Goal: Task Accomplishment & Management: Manage account settings

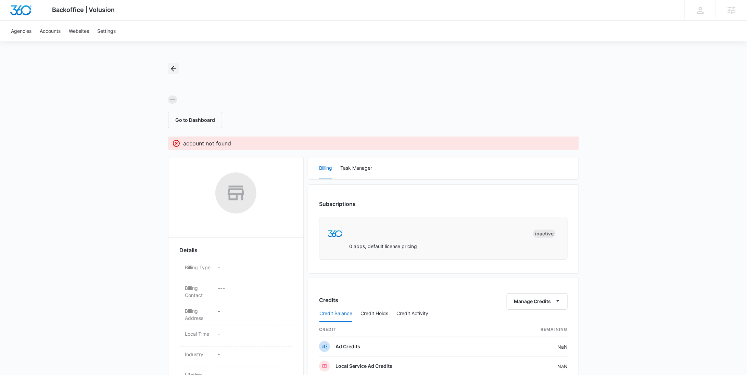
click at [170, 73] on button "Back" at bounding box center [173, 68] width 11 height 11
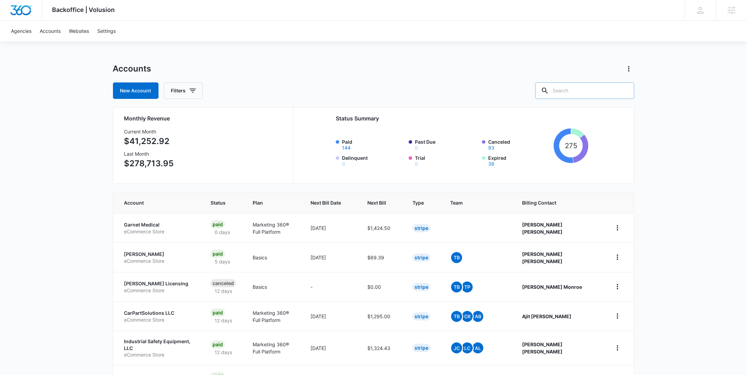
click at [615, 98] on input "text" at bounding box center [585, 91] width 99 height 16
paste input "M38049"
type input "M38049"
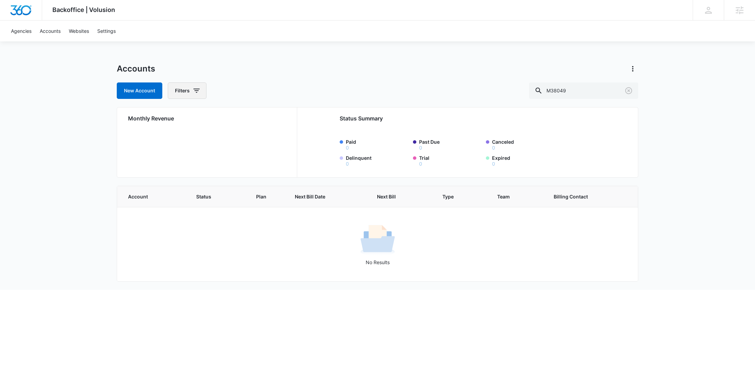
click at [197, 93] on icon "button" at bounding box center [196, 91] width 8 height 8
click at [247, 117] on icon "Show Agency filters" at bounding box center [249, 116] width 8 height 8
drag, startPoint x: 247, startPoint y: 117, endPoint x: 220, endPoint y: 135, distance: 32.5
click at [220, 135] on label "Search All Agencies" at bounding box center [215, 138] width 79 height 7
click at [176, 138] on input "Search All Agencies" at bounding box center [176, 138] width 0 height 0
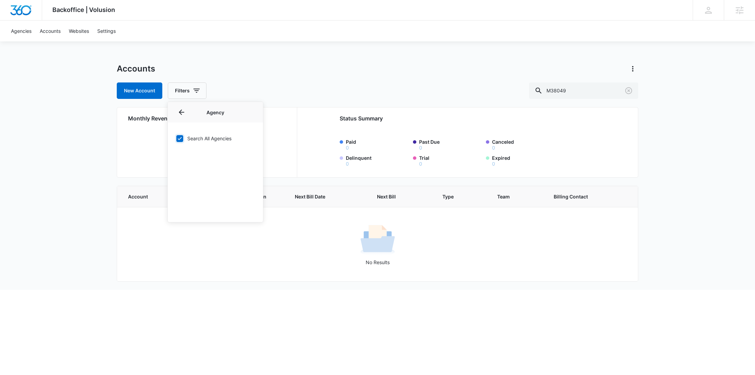
checkbox input "true"
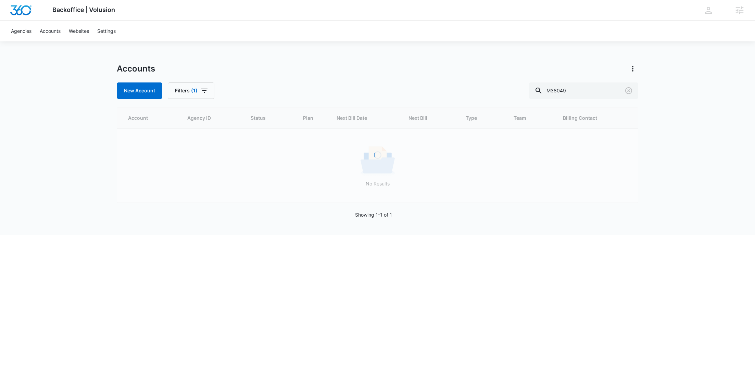
click at [292, 77] on div "Accounts New Account Filters (1) M38049" at bounding box center [378, 81] width 522 height 36
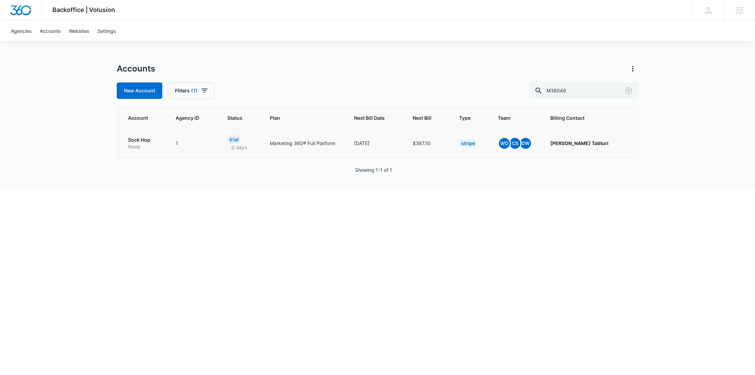
click at [137, 144] on p "None" at bounding box center [143, 146] width 31 height 7
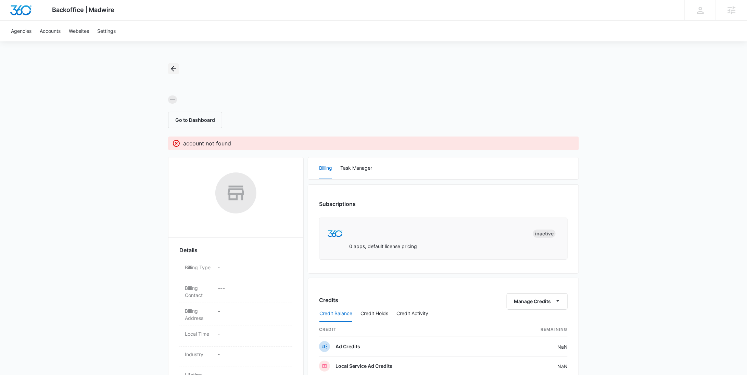
click at [172, 70] on icon "Back" at bounding box center [174, 69] width 8 height 8
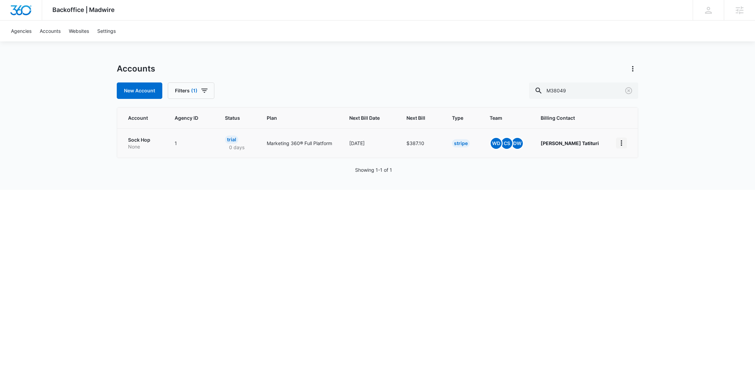
click at [621, 145] on icon "home" at bounding box center [621, 142] width 1 height 5
click at [638, 180] on div "Update Status" at bounding box center [644, 182] width 38 height 5
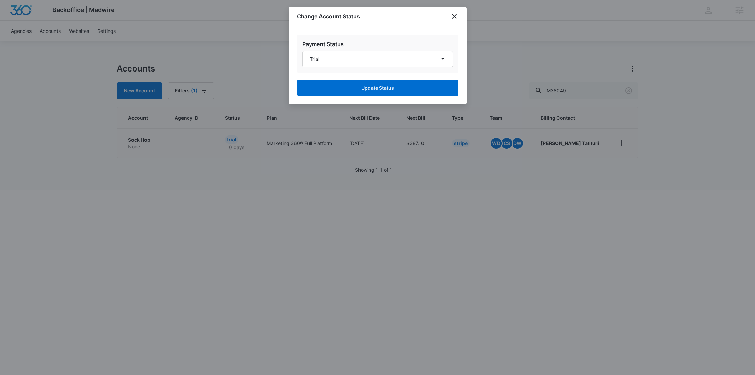
click at [371, 50] on div "Payment Status Trial" at bounding box center [378, 54] width 162 height 38
click at [372, 55] on button "Trial" at bounding box center [377, 59] width 151 height 16
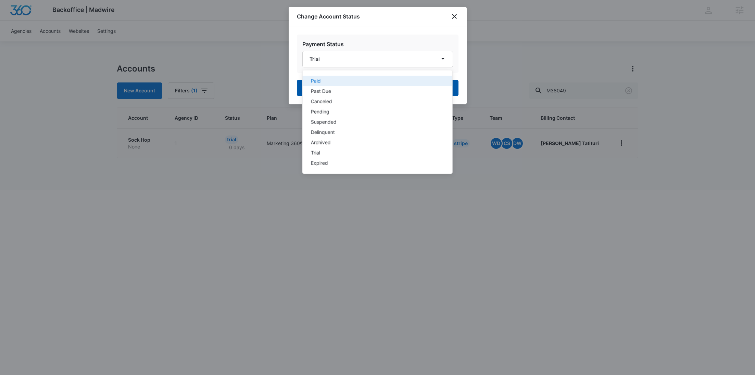
click at [373, 83] on button "Paid" at bounding box center [377, 81] width 150 height 10
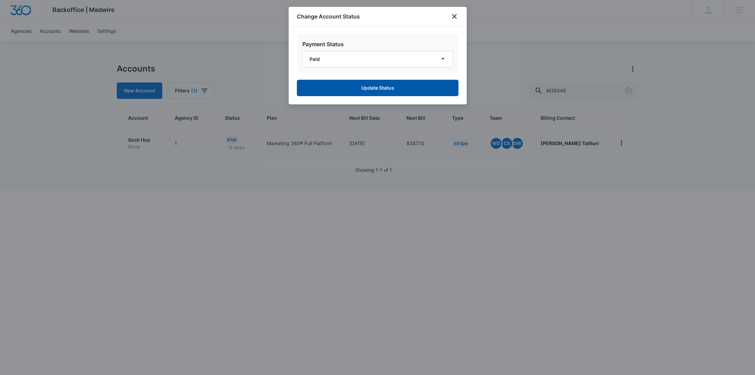
click at [375, 91] on button "Update Status" at bounding box center [378, 88] width 162 height 16
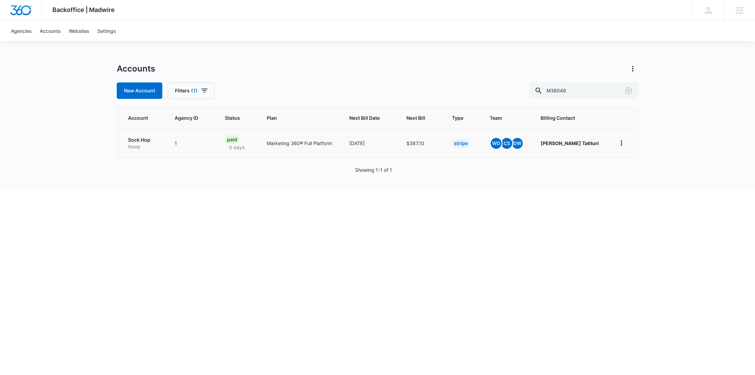
click at [143, 142] on p "Sock Hop" at bounding box center [143, 140] width 30 height 7
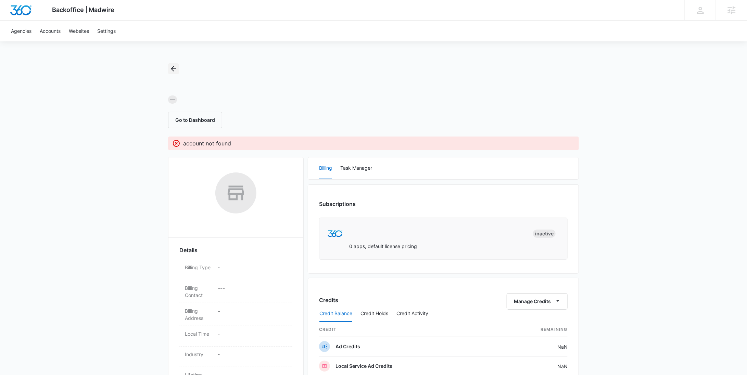
click at [170, 70] on icon "Back" at bounding box center [174, 69] width 8 height 8
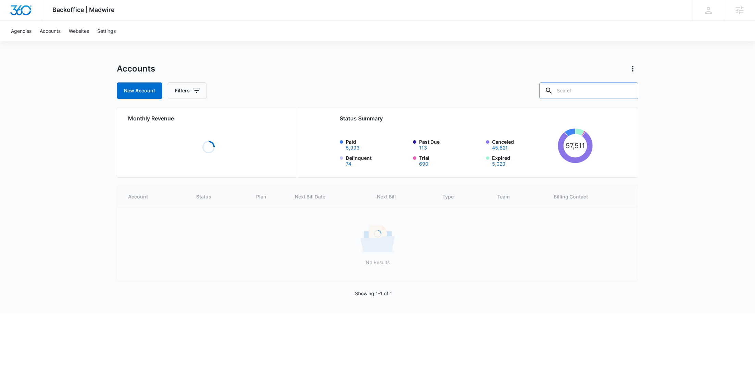
click at [602, 89] on input "text" at bounding box center [588, 91] width 99 height 16
paste input "M38049"
type input "M38049"
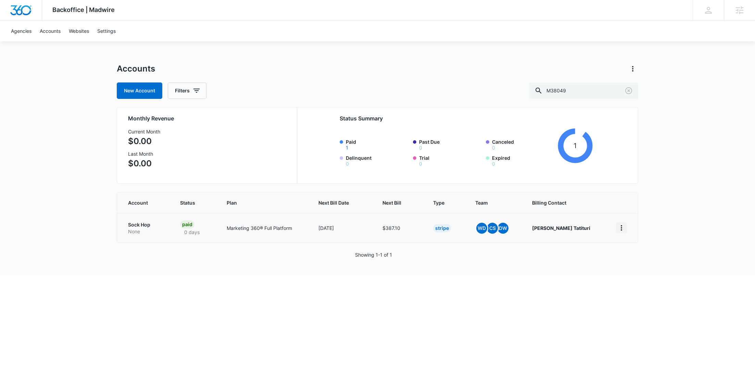
click at [619, 231] on icon "home" at bounding box center [621, 228] width 8 height 8
click at [629, 255] on div "Update Status" at bounding box center [644, 257] width 38 height 5
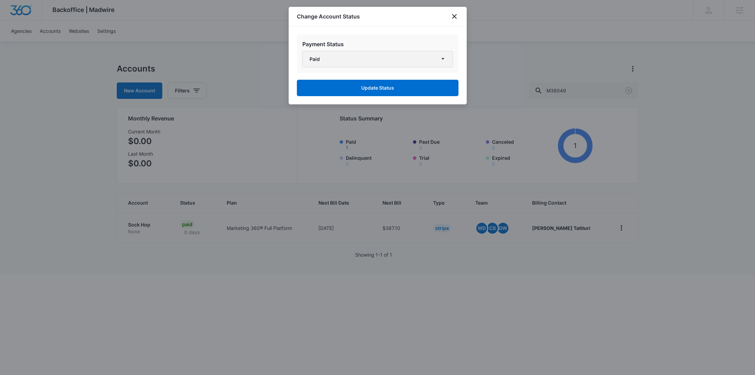
click at [373, 53] on button "Paid" at bounding box center [377, 59] width 151 height 16
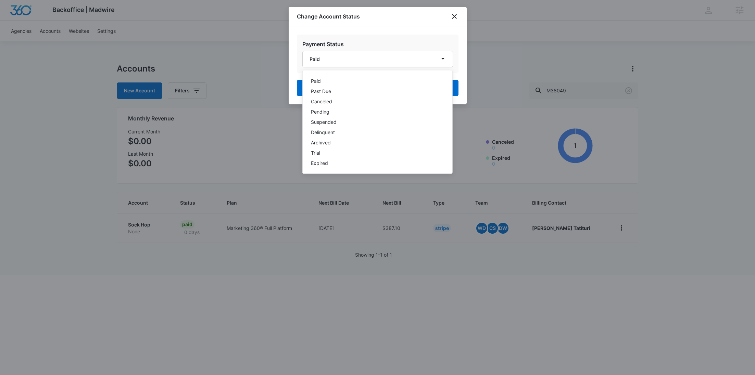
click at [393, 14] on div "Change Account Status" at bounding box center [378, 17] width 178 height 20
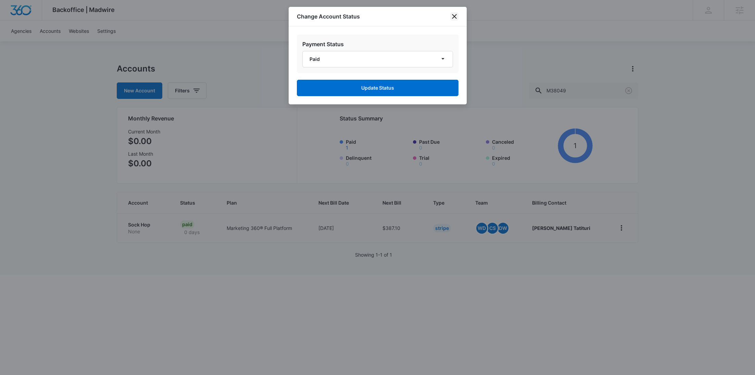
click at [453, 14] on icon "close" at bounding box center [454, 16] width 8 height 8
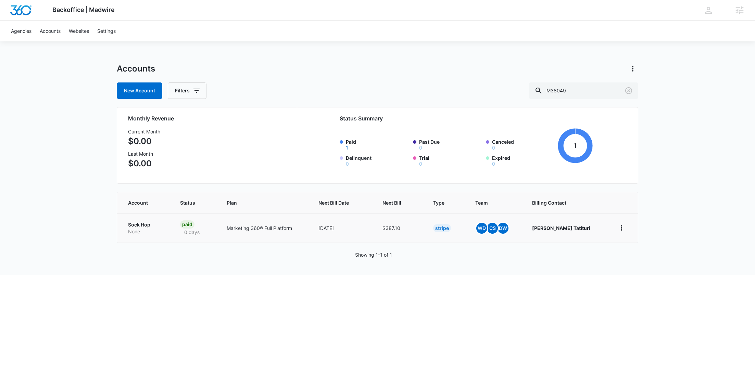
click at [152, 229] on p "None" at bounding box center [146, 231] width 36 height 7
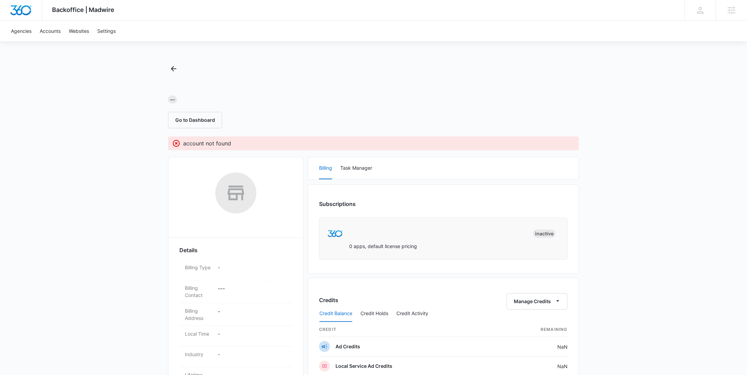
drag, startPoint x: 539, startPoint y: 88, endPoint x: 537, endPoint y: 97, distance: 9.3
click at [539, 88] on div at bounding box center [373, 85] width 411 height 10
click at [170, 72] on icon "Back" at bounding box center [174, 69] width 8 height 8
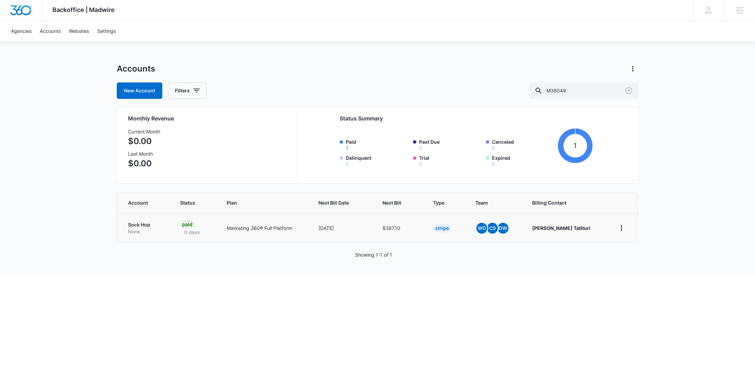
click at [147, 227] on p "Sock Hop" at bounding box center [146, 225] width 36 height 7
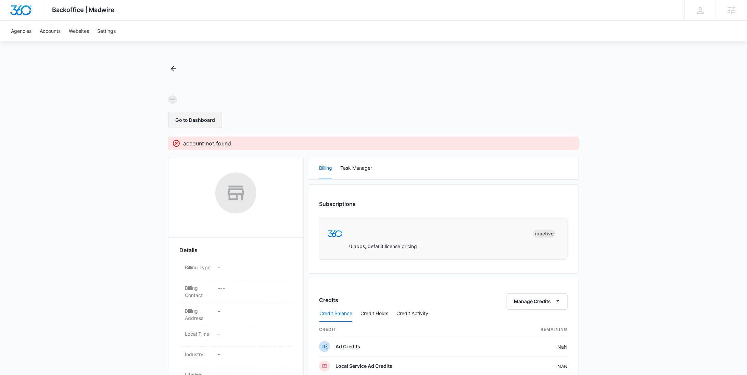
click at [194, 121] on button "Go to Dashboard" at bounding box center [195, 120] width 54 height 16
click at [177, 67] on icon "Back" at bounding box center [174, 69] width 8 height 8
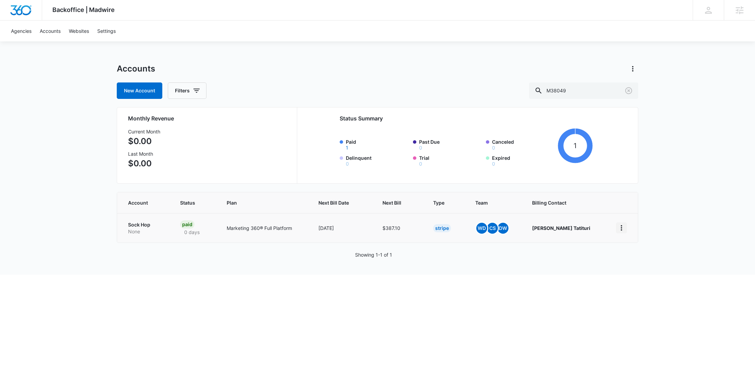
click at [621, 227] on icon "home" at bounding box center [621, 227] width 1 height 5
drag, startPoint x: 592, startPoint y: 93, endPoint x: 521, endPoint y: 87, distance: 72.2
click at [538, 88] on div "New Account Filters M38049" at bounding box center [378, 91] width 522 height 16
paste input "37943"
type input "M337943"
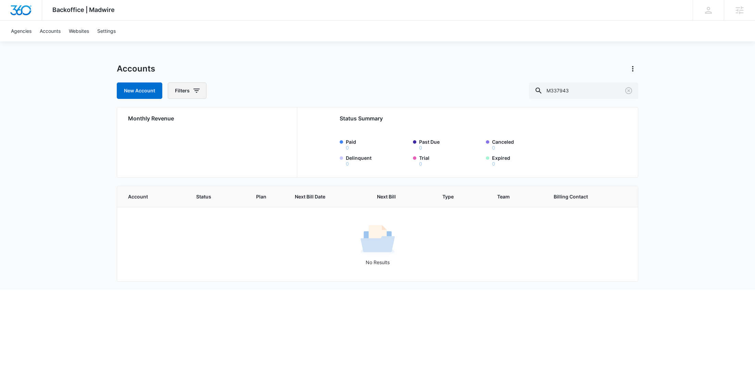
click at [195, 95] on icon "button" at bounding box center [196, 91] width 8 height 8
click at [244, 118] on button "Show Agency filters" at bounding box center [249, 115] width 11 height 11
click at [220, 138] on label "Search All Agencies" at bounding box center [215, 138] width 79 height 7
click at [176, 138] on input "Search All Agencies" at bounding box center [176, 138] width 0 height 0
checkbox input "true"
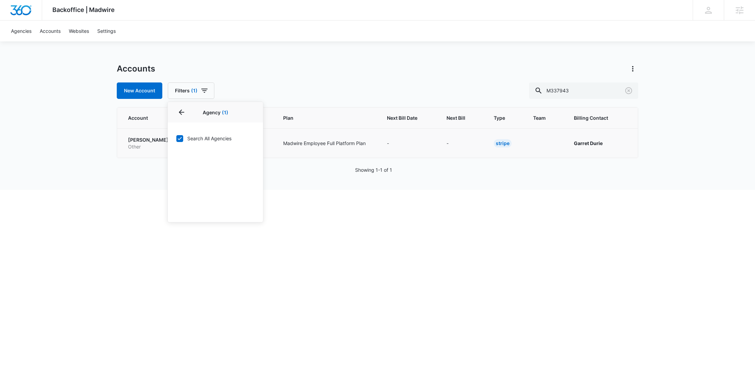
click at [139, 143] on p "Other" at bounding box center [149, 146] width 43 height 7
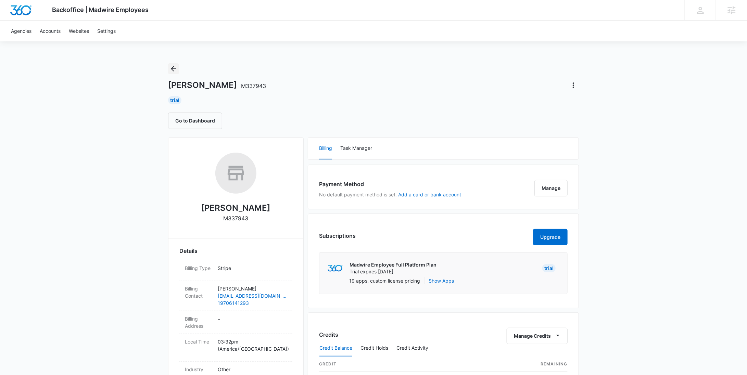
click at [176, 70] on icon "Back" at bounding box center [174, 69] width 8 height 8
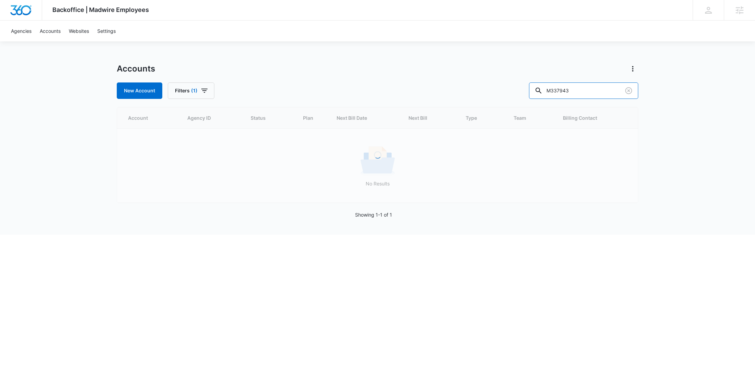
drag, startPoint x: 547, startPoint y: 89, endPoint x: 532, endPoint y: 89, distance: 15.1
click at [532, 89] on div "New Account Filters (1) M337943" at bounding box center [378, 91] width 522 height 16
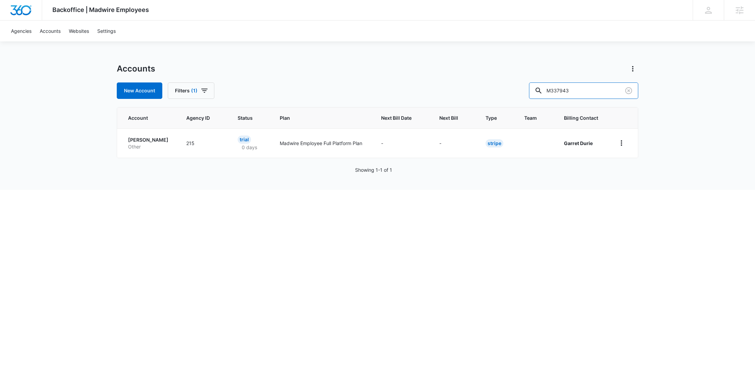
paste input "606"
type input "M336063"
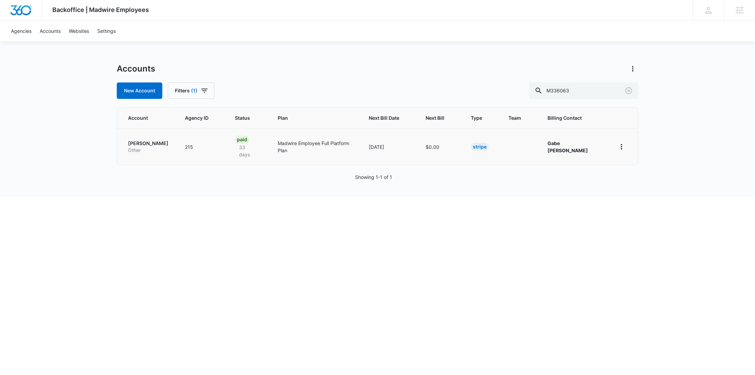
click at [142, 151] on p "Other" at bounding box center [148, 150] width 40 height 7
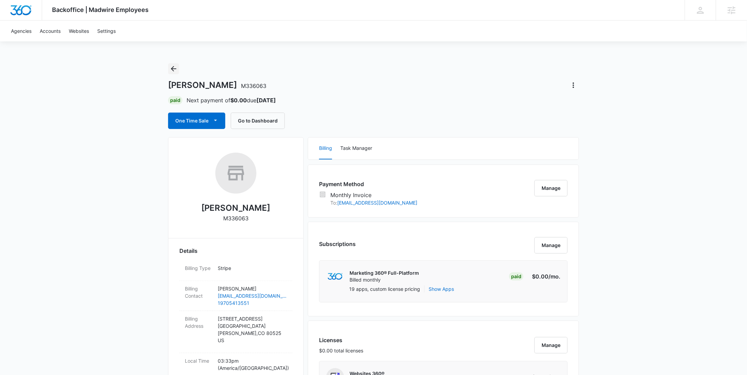
click at [172, 70] on icon "Back" at bounding box center [174, 69] width 8 height 8
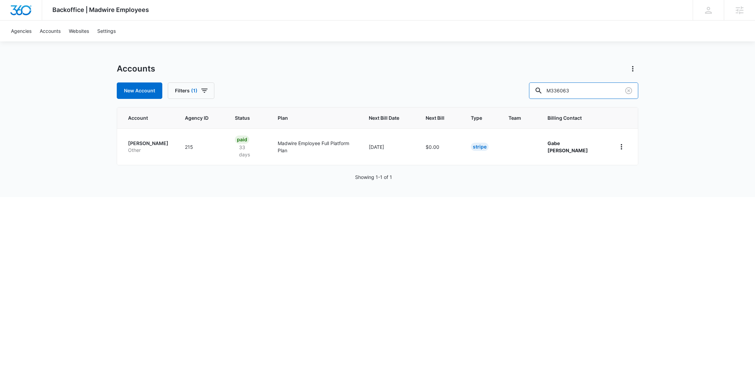
drag, startPoint x: 560, startPoint y: 88, endPoint x: 535, endPoint y: 89, distance: 25.4
click at [541, 89] on div "New Account Filters (1) M336063" at bounding box center [378, 91] width 522 height 16
paste input "794"
type input "M337943"
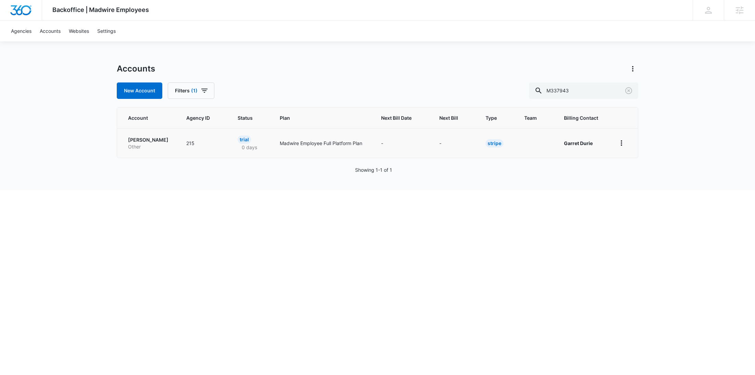
click at [149, 142] on p "[PERSON_NAME]" at bounding box center [149, 140] width 42 height 7
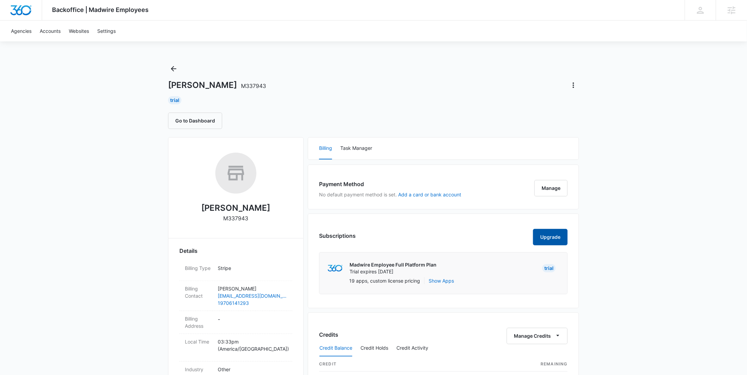
click at [539, 239] on button "Upgrade" at bounding box center [550, 237] width 35 height 16
select select "US"
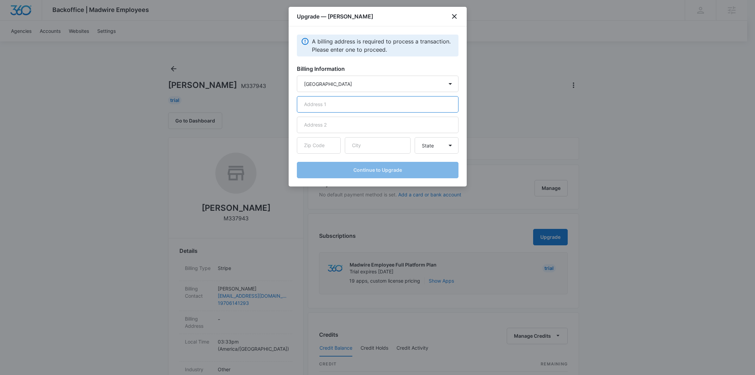
drag, startPoint x: 316, startPoint y: 99, endPoint x: 324, endPoint y: 103, distance: 9.4
click at [316, 99] on input "text" at bounding box center [378, 104] width 162 height 16
paste input "3420 E Harmony Rd Fort Collins, CO 80525"
drag, startPoint x: 375, startPoint y: 105, endPoint x: 351, endPoint y: 107, distance: 24.4
click at [351, 107] on input "3420 E Harmony Rd Fort Collins, CO 80525" at bounding box center [378, 104] width 162 height 16
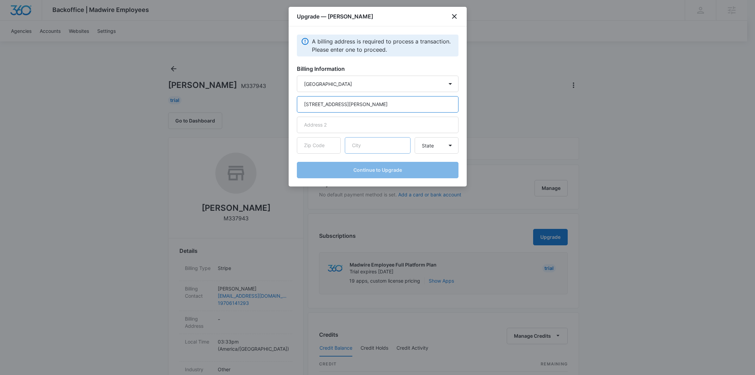
type input "3420 E Harmony Rd Fort Collins, CO 80525"
drag, startPoint x: 362, startPoint y: 144, endPoint x: 401, endPoint y: 106, distance: 54.3
click at [362, 144] on input "text" at bounding box center [378, 145] width 66 height 16
paste input "Fort Collins"
type input "Fort Collins"
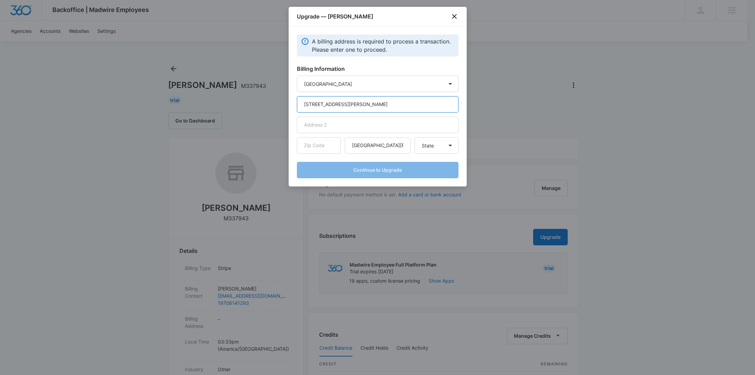
click at [399, 103] on input "3420 E Harmony Rd Fort Collins, CO 80525" at bounding box center [378, 104] width 162 height 16
drag, startPoint x: 329, startPoint y: 143, endPoint x: 419, endPoint y: 147, distance: 90.2
click at [329, 143] on input "text" at bounding box center [319, 145] width 44 height 16
paste input "80525"
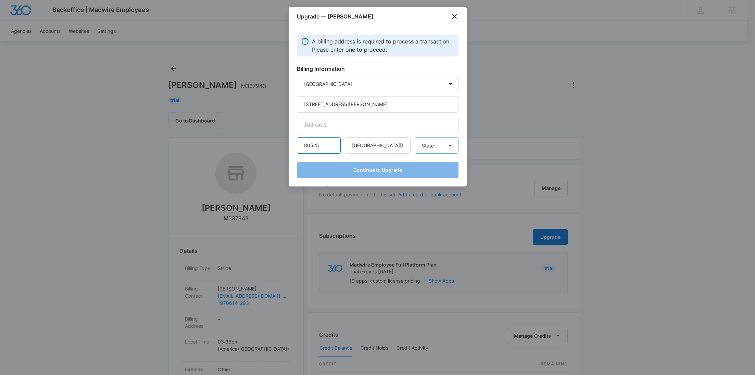
type input "80525"
click at [445, 147] on select "State [US_STATE] [US_STATE] [US_STATE] [US_STATE] [US_STATE] [US_STATE] [US_STA…" at bounding box center [437, 145] width 44 height 16
select select "CO"
click at [415, 137] on select "State [US_STATE] [US_STATE] [US_STATE] [US_STATE] [US_STATE] [US_STATE] [US_STA…" at bounding box center [437, 145] width 44 height 16
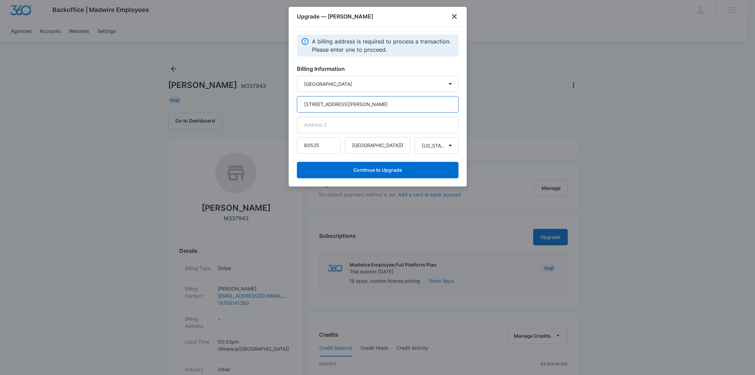
drag, startPoint x: 394, startPoint y: 103, endPoint x: 353, endPoint y: 104, distance: 41.1
click at [352, 104] on input "3420 E Harmony Rd Fort Collins, CO 80525" at bounding box center [378, 104] width 162 height 16
type input "3420 E Harmony Rd"
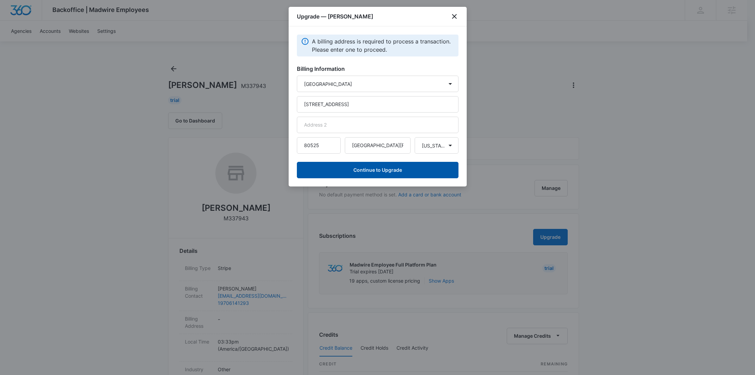
click at [373, 168] on button "Continue to Upgrade" at bounding box center [378, 170] width 162 height 16
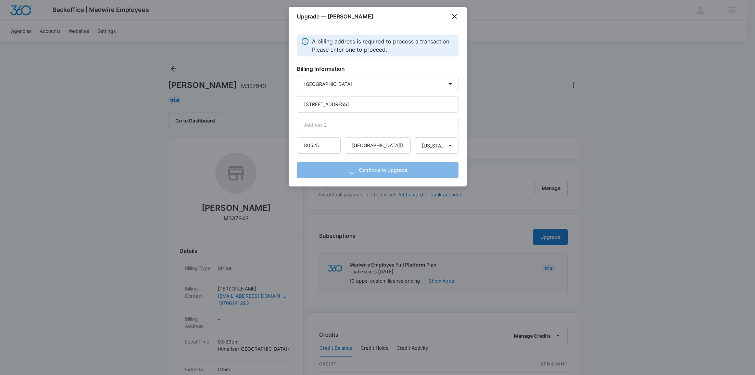
select select "NEW_METHOD"
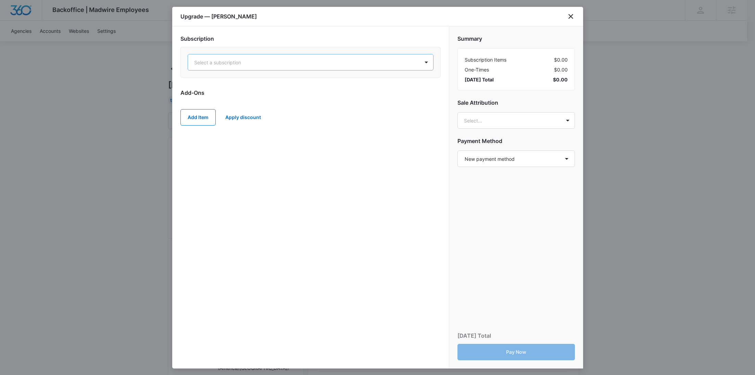
click at [307, 62] on div at bounding box center [302, 62] width 216 height 9
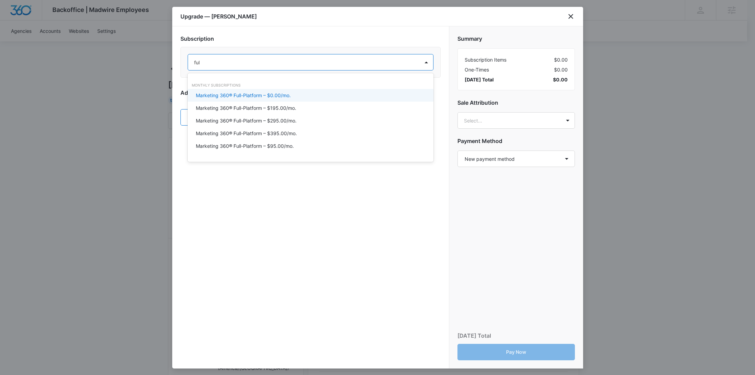
type input "full"
click at [340, 98] on div "Marketing 360® Full-Platform – $0.00/mo." at bounding box center [310, 95] width 228 height 7
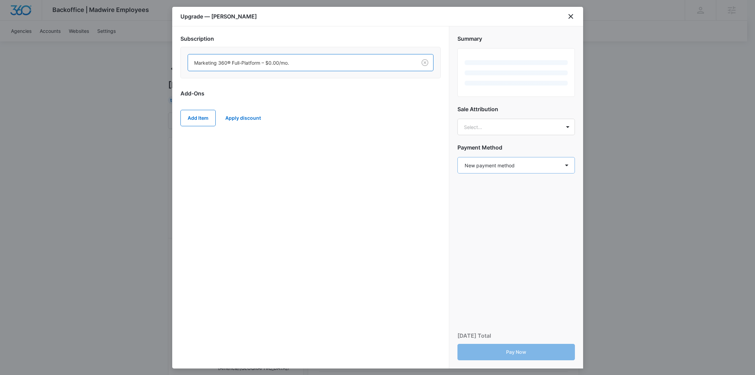
click at [511, 152] on h2 "Payment Method" at bounding box center [516, 147] width 117 height 8
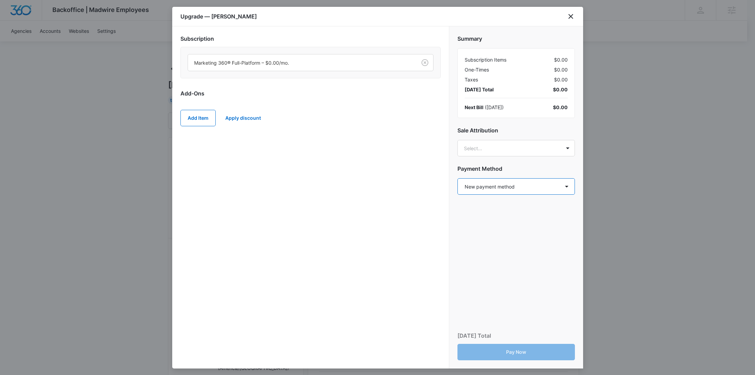
click at [502, 187] on select "Select a payment method New payment method Monthly invoice" at bounding box center [516, 186] width 117 height 16
select select "MANUAL_INVOICE"
click at [458, 178] on select "Select a payment method New payment method Monthly invoice" at bounding box center [516, 186] width 117 height 16
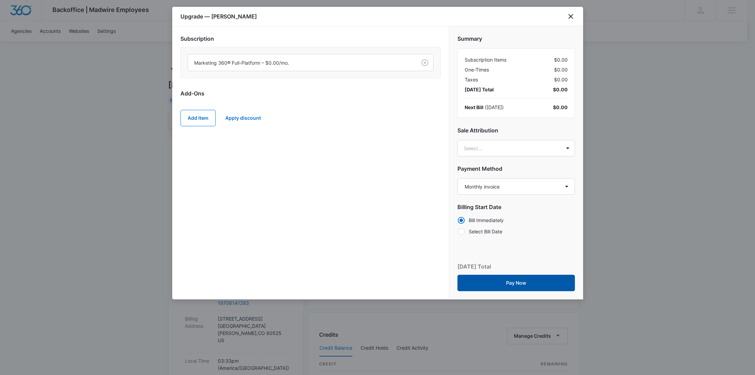
click at [519, 285] on button "Pay Now" at bounding box center [516, 283] width 117 height 16
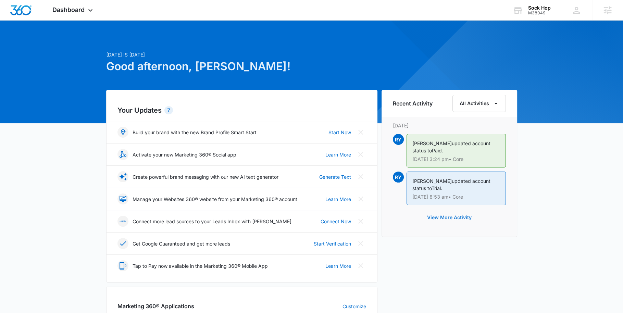
click at [458, 217] on button "View More Activity" at bounding box center [449, 217] width 58 height 16
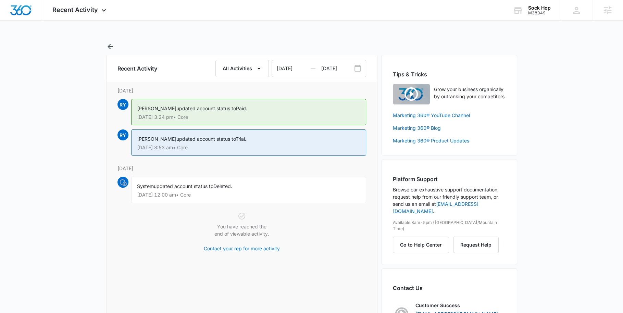
click at [115, 46] on link at bounding box center [311, 46] width 411 height 8
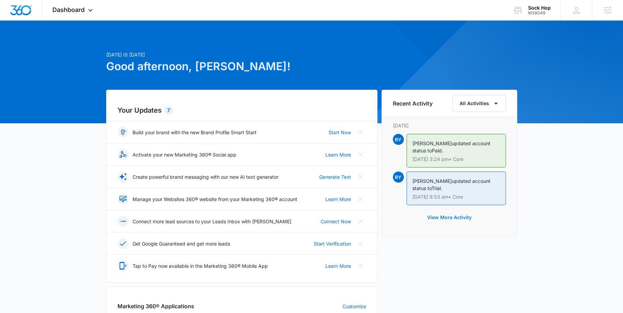
click at [462, 214] on button "View More Activity" at bounding box center [449, 217] width 58 height 16
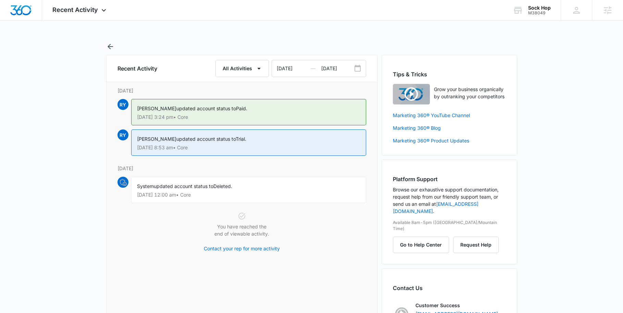
click at [241, 194] on p "Jul 30 at 12:00 am • Core" at bounding box center [248, 194] width 223 height 5
click at [322, 200] on div "System updated account status to Deleted. Jul 30 at 12:00 am • Core" at bounding box center [248, 190] width 235 height 26
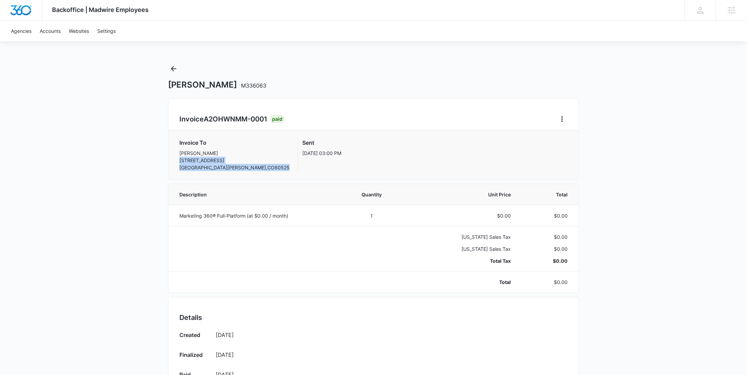
drag, startPoint x: 230, startPoint y: 167, endPoint x: 166, endPoint y: 162, distance: 64.2
click at [166, 162] on div "Backoffice | Madwire Employees Apps Settings [PERSON_NAME] Young [EMAIL_ADDRESS…" at bounding box center [373, 266] width 747 height 532
copy p "[STREET_ADDRESS][PERSON_NAME]"
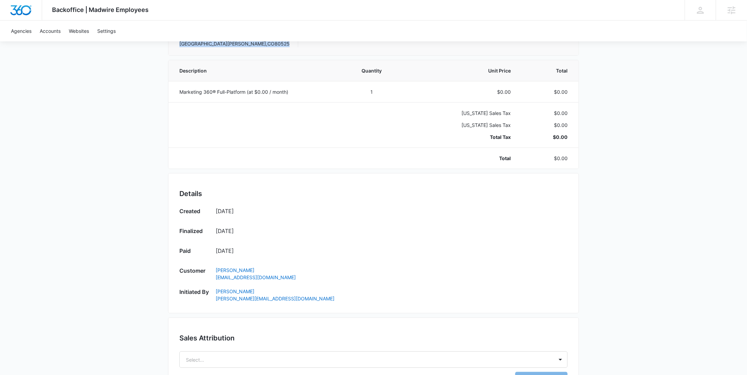
scroll to position [124, 0]
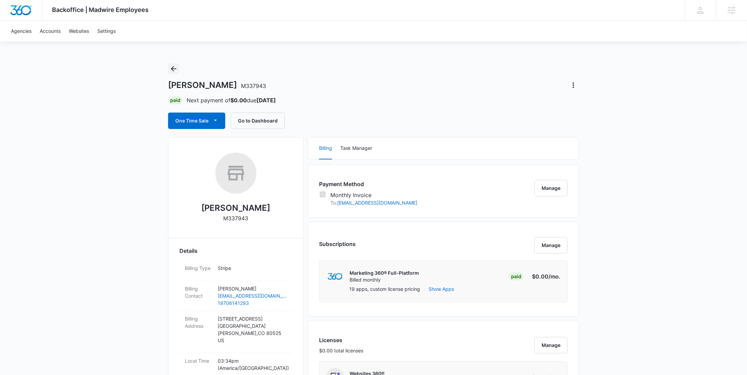
click at [172, 70] on icon "Back" at bounding box center [174, 69] width 8 height 8
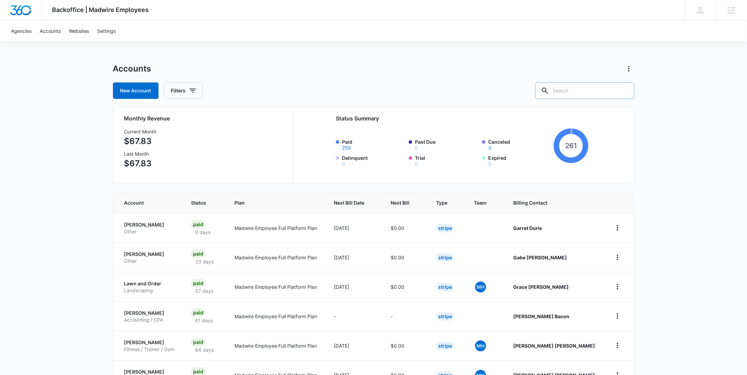
click at [591, 95] on input "text" at bounding box center [585, 91] width 99 height 16
paste input "M337926"
type input "M337926"
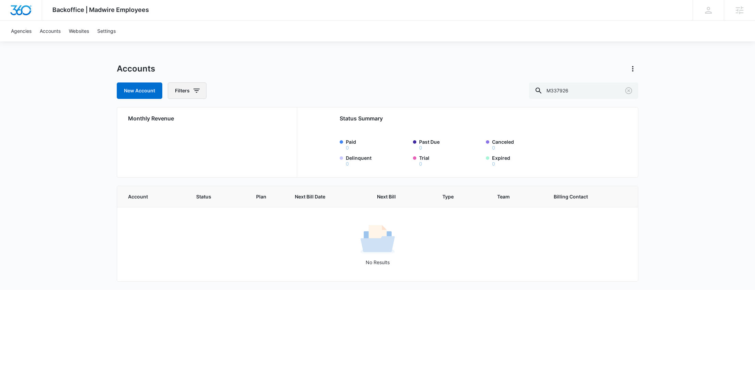
click at [185, 91] on button "Filters" at bounding box center [187, 91] width 39 height 16
click at [245, 115] on icon "Show Agency filters" at bounding box center [249, 116] width 8 height 8
click at [217, 135] on label "Search All Agencies" at bounding box center [215, 138] width 79 height 7
click at [176, 138] on input "Search All Agencies" at bounding box center [176, 138] width 0 height 0
checkbox input "true"
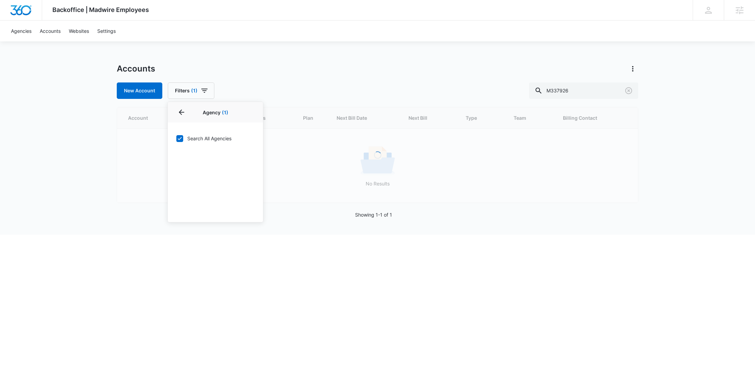
click at [252, 75] on div "Accounts New Account Filters (1) Agency 1 Agency (1) Search All Agencies Billin…" at bounding box center [378, 81] width 522 height 36
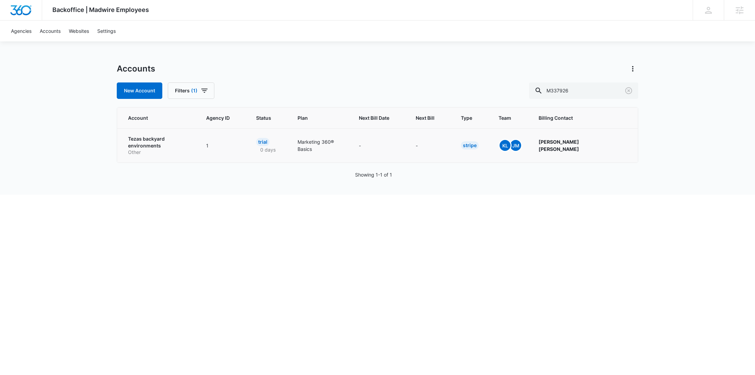
click at [168, 141] on p "Tezas backyard environments" at bounding box center [159, 142] width 62 height 13
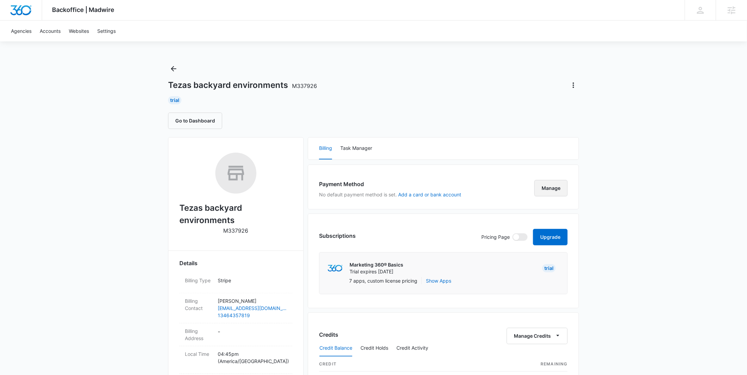
click at [549, 187] on button "Manage" at bounding box center [551, 188] width 33 height 16
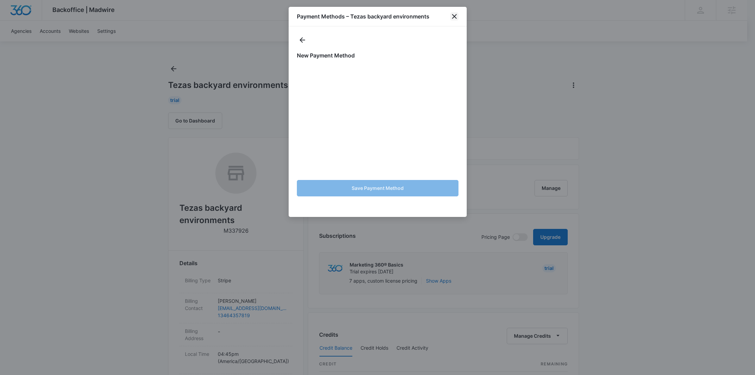
click at [456, 14] on icon "close" at bounding box center [454, 16] width 8 height 8
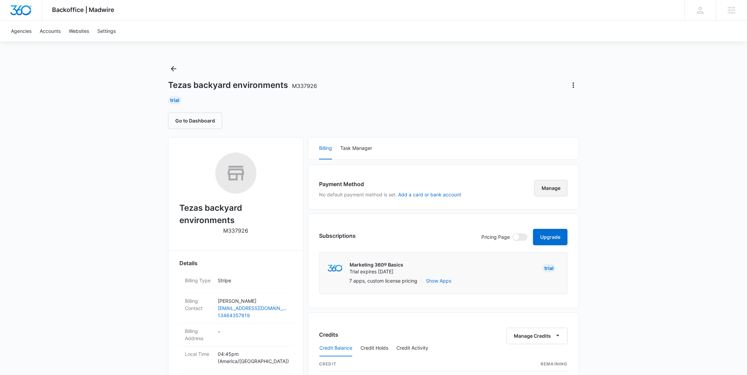
click at [547, 190] on button "Manage" at bounding box center [551, 188] width 33 height 16
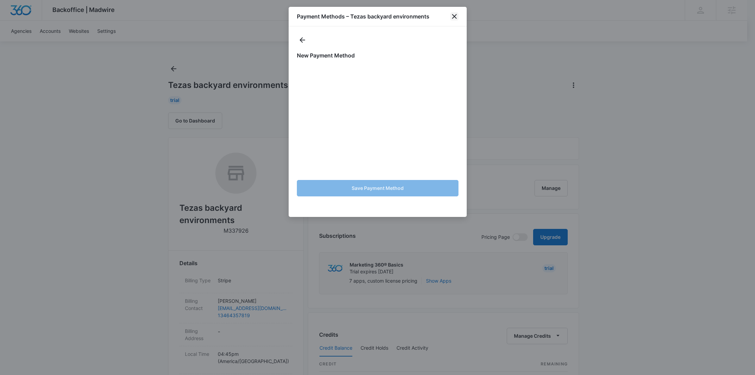
click at [452, 18] on icon "close" at bounding box center [454, 16] width 8 height 8
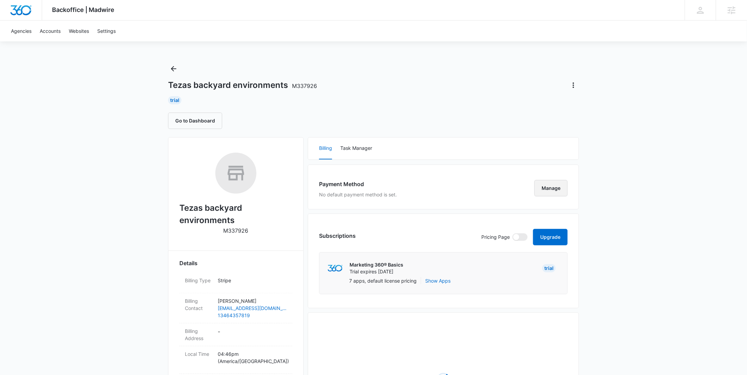
click at [546, 189] on button "Manage" at bounding box center [551, 188] width 33 height 16
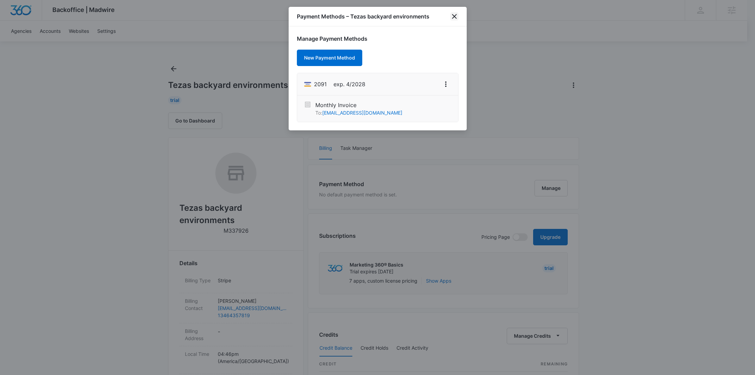
click at [452, 16] on icon "close" at bounding box center [454, 16] width 8 height 8
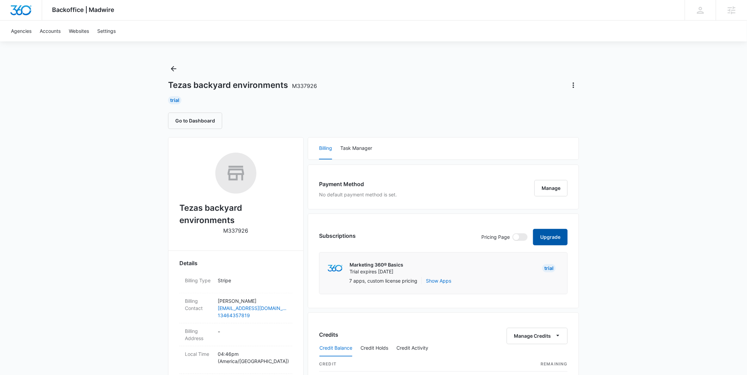
click at [542, 240] on button "Upgrade" at bounding box center [550, 237] width 35 height 16
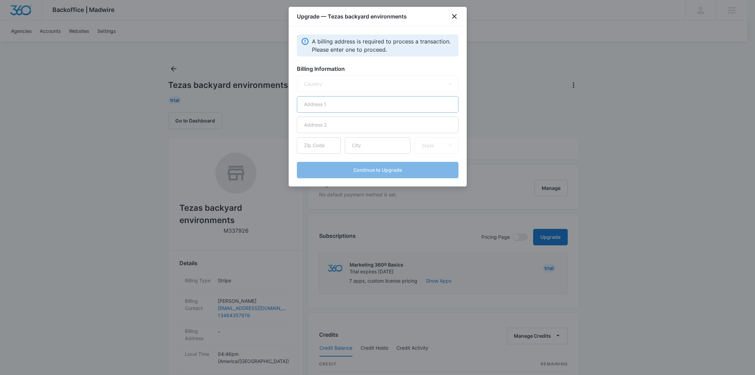
select select "US"
click at [317, 105] on input "text" at bounding box center [378, 104] width 162 height 16
paste input "[STREET_ADDRESS]"
type input "[STREET_ADDRESS]"
drag, startPoint x: 364, startPoint y: 146, endPoint x: 340, endPoint y: 42, distance: 107.1
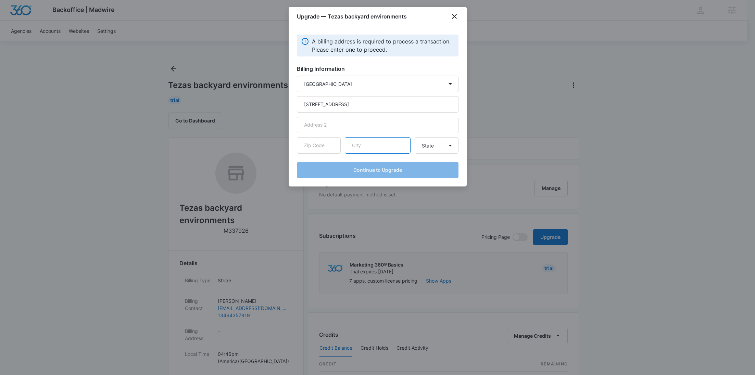
click at [364, 146] on input "text" at bounding box center [378, 145] width 66 height 16
paste input "[PERSON_NAME]"
type input "[PERSON_NAME]"
drag, startPoint x: 316, startPoint y: 145, endPoint x: 384, endPoint y: 147, distance: 67.8
click at [316, 145] on input "text" at bounding box center [319, 145] width 44 height 16
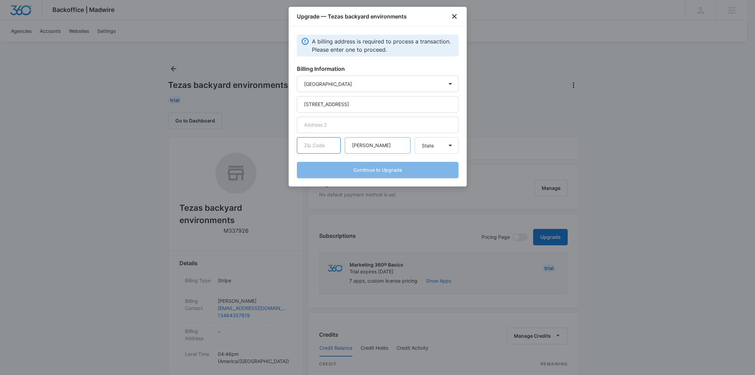
paste input "77511"
type input "77511"
click at [435, 152] on select "State [US_STATE] [US_STATE] [US_STATE] [US_STATE] [US_STATE] [US_STATE] [US_STA…" at bounding box center [437, 145] width 44 height 16
select select "[GEOGRAPHIC_DATA]"
click at [415, 137] on select "State [US_STATE] [US_STATE] [US_STATE] [US_STATE] [US_STATE] [US_STATE] [US_STA…" at bounding box center [437, 145] width 44 height 16
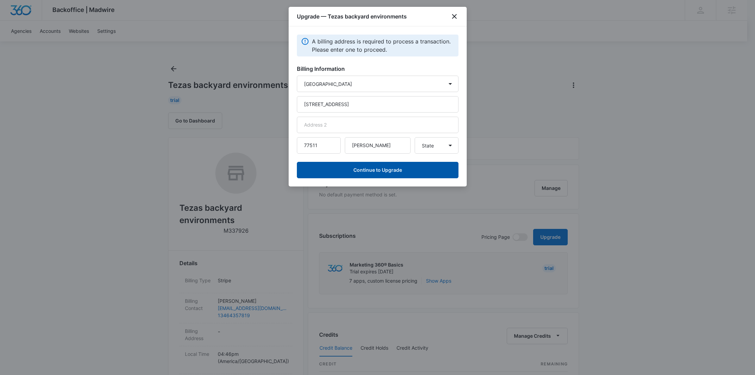
click at [395, 173] on button "Continue to Upgrade" at bounding box center [378, 170] width 162 height 16
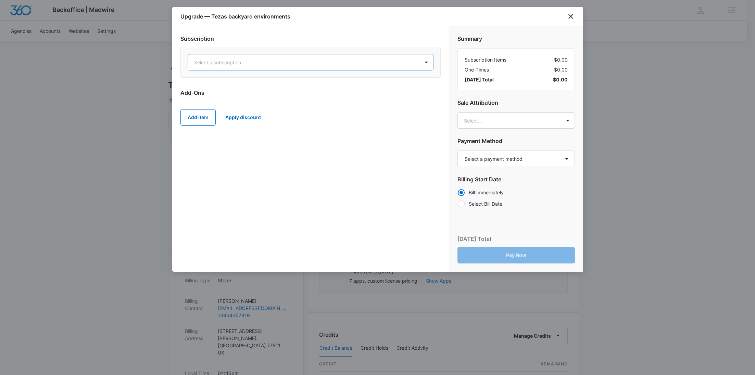
drag, startPoint x: 337, startPoint y: 115, endPoint x: 319, endPoint y: 60, distance: 57.3
click at [337, 115] on div "Add Item Apply discount" at bounding box center [310, 117] width 260 height 30
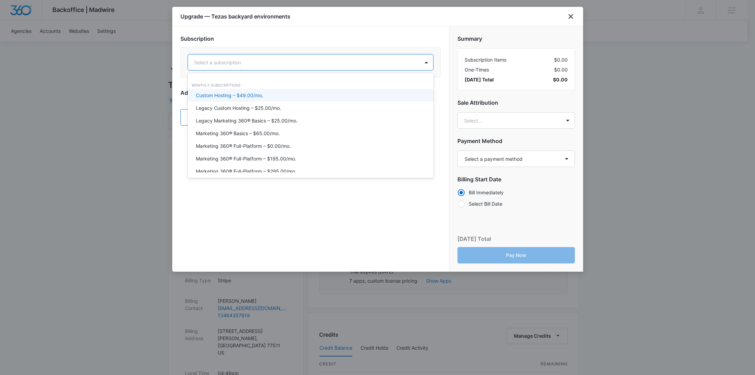
click at [318, 57] on div "Select a subscription" at bounding box center [303, 62] width 231 height 15
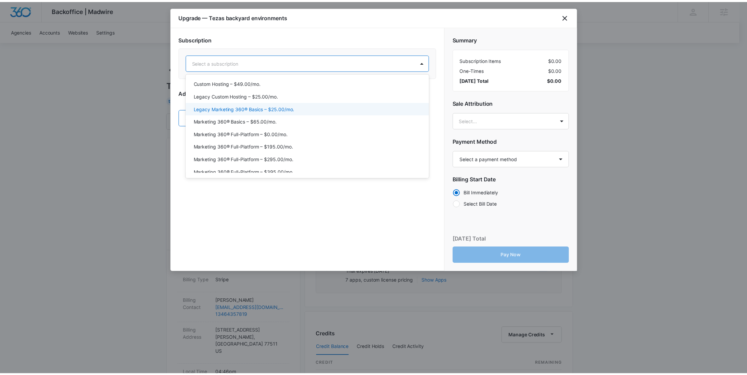
scroll to position [25, 0]
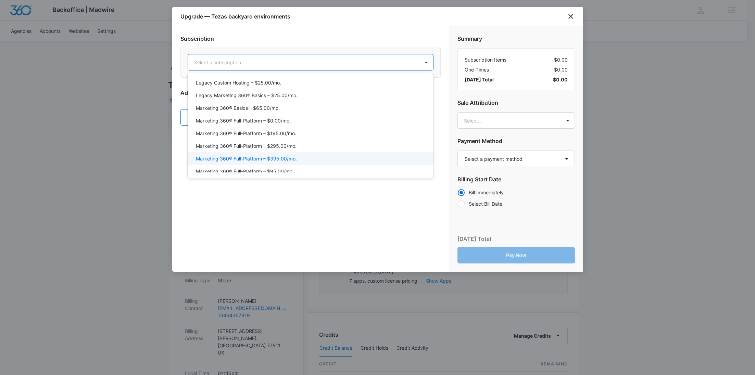
click at [292, 157] on p "Marketing 360® Full-Platform – $395.00/mo." at bounding box center [246, 158] width 101 height 7
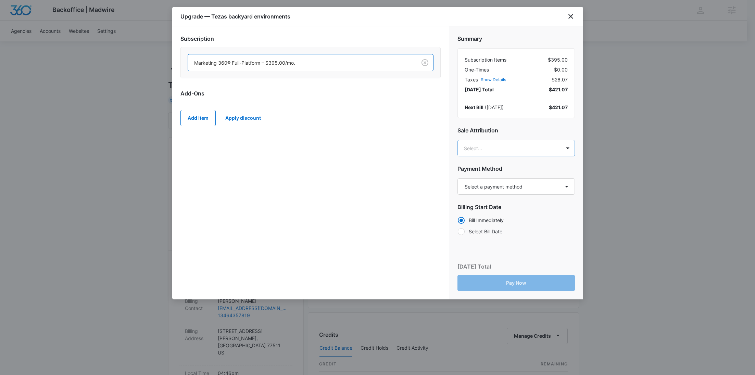
click at [505, 153] on body "Backoffice | Madwire Apps Settings [PERSON_NAME] Young [EMAIL_ADDRESS][PERSON_N…" at bounding box center [377, 350] width 755 height 700
paste input "[PERSON_NAME]"
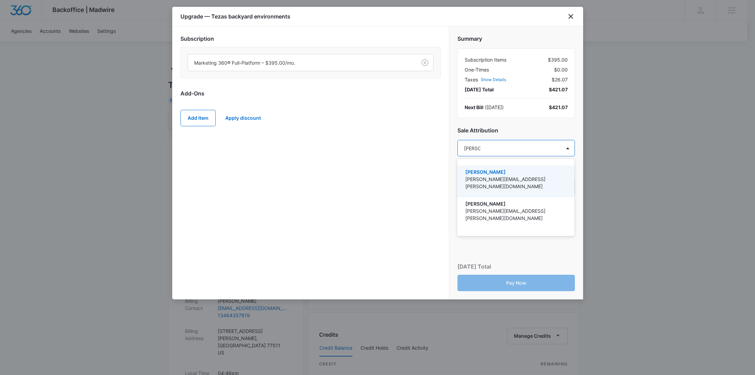
type input "[PERSON_NAME]"
click at [494, 177] on p "[PERSON_NAME][EMAIL_ADDRESS][PERSON_NAME][DOMAIN_NAME]" at bounding box center [515, 183] width 100 height 14
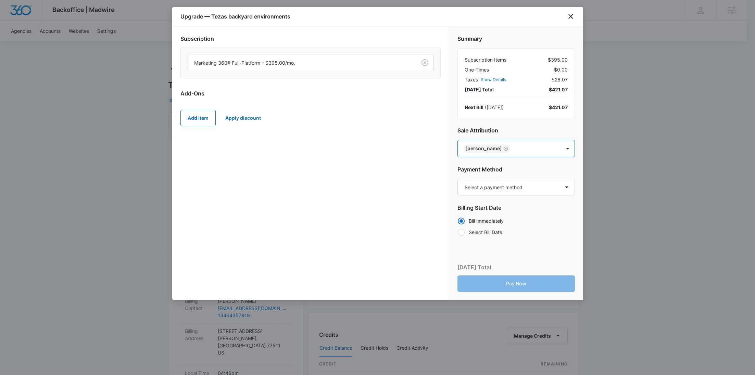
paste input "[PERSON_NAME]"
type input "[PERSON_NAME]"
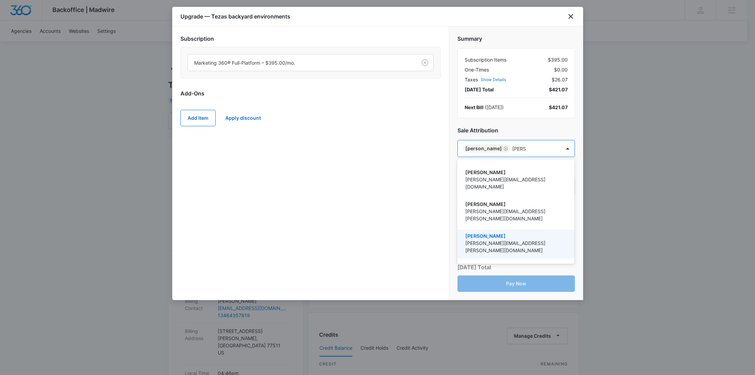
click at [497, 240] on p "[PERSON_NAME][EMAIL_ADDRESS][PERSON_NAME][DOMAIN_NAME]" at bounding box center [515, 247] width 100 height 14
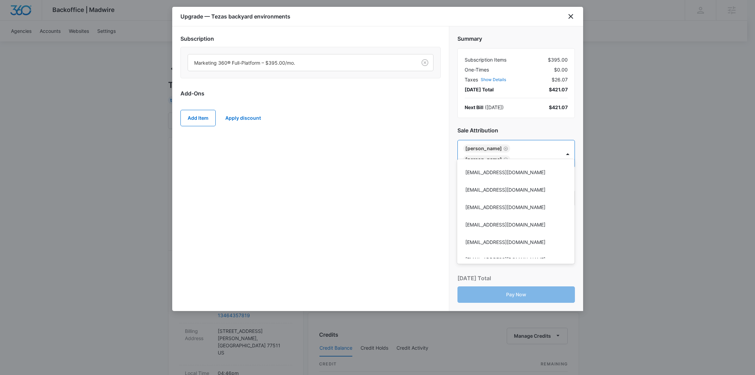
click at [383, 195] on div at bounding box center [377, 187] width 755 height 375
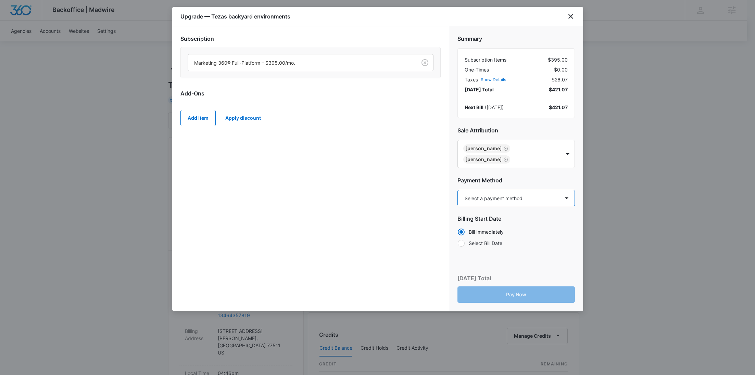
click at [491, 190] on select "Select a payment method Visa ending in [DATE] New payment method Monthly invoice" at bounding box center [516, 198] width 117 height 16
select select "pm_1S5vpyA4n8RTgNjUz5Lsb2dr"
click at [458, 190] on select "Select a payment method Visa ending in [DATE] New payment method Monthly invoice" at bounding box center [516, 198] width 117 height 16
click at [524, 287] on button "Pay Now" at bounding box center [516, 295] width 117 height 16
